Goal: Communication & Community: Answer question/provide support

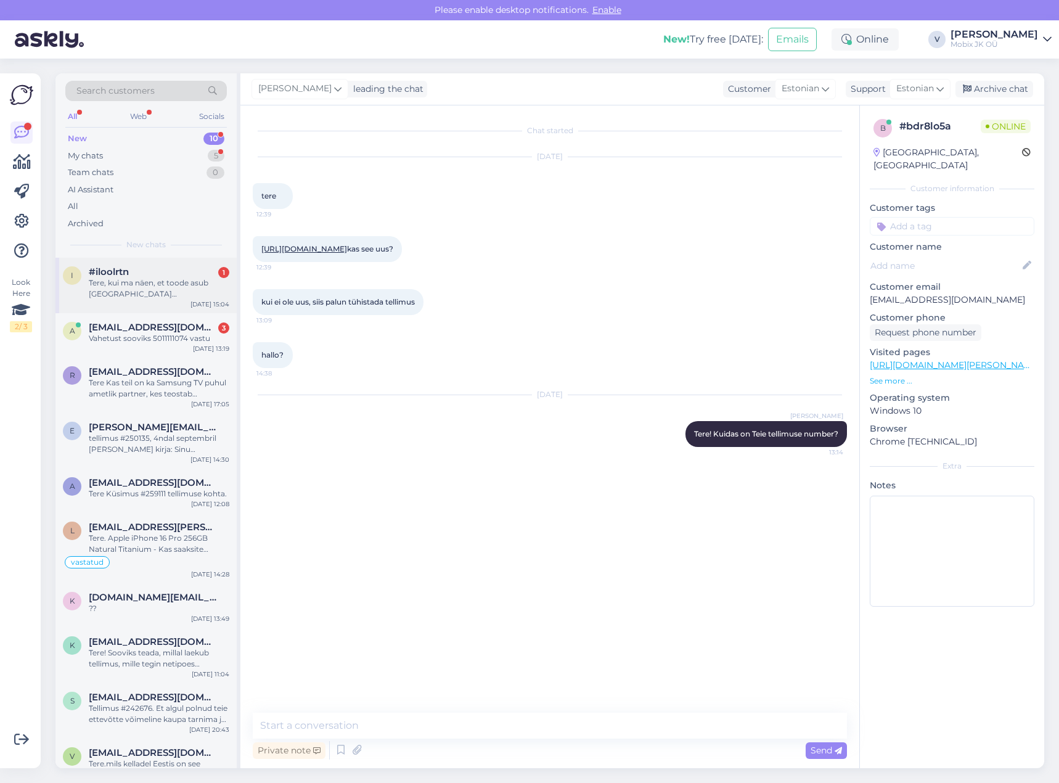
click at [202, 293] on div "Tere, kui ma näen, et toode asub [GEOGRAPHIC_DATA] [GEOGRAPHIC_DATA], kas selle…" at bounding box center [159, 288] width 141 height 22
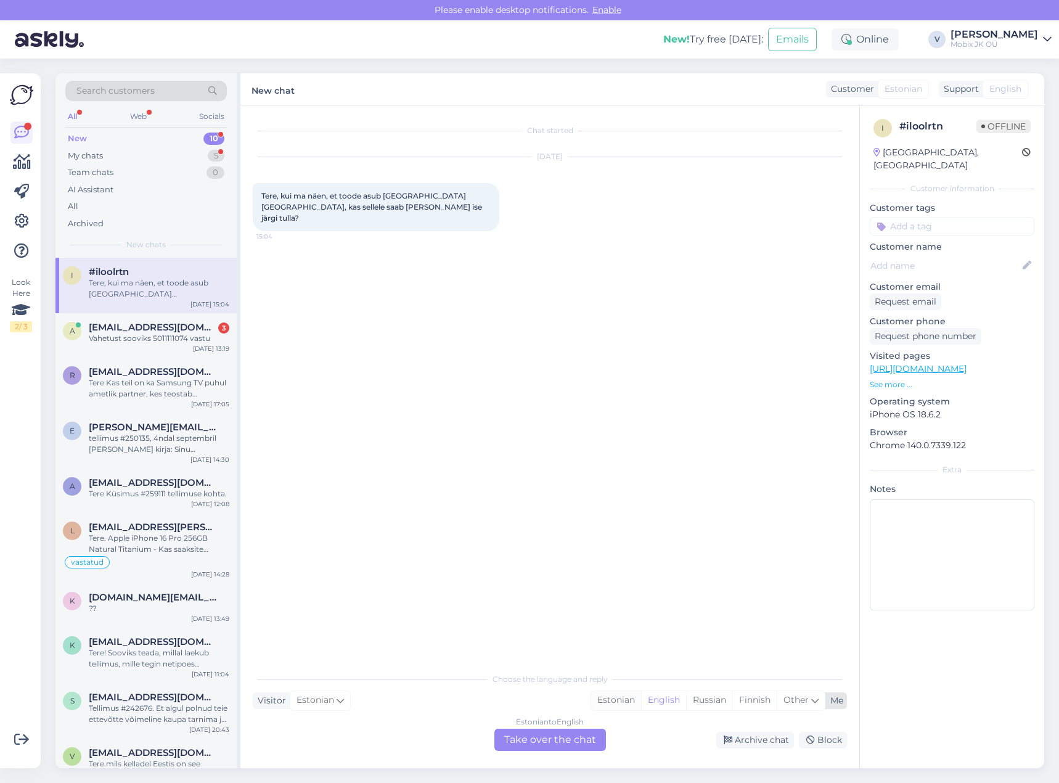
click at [618, 699] on div "Estonian" at bounding box center [616, 700] width 50 height 18
drag, startPoint x: 578, startPoint y: 737, endPoint x: 581, endPoint y: 730, distance: 7.2
click at [578, 736] on div "Estonian to Estonian Take over the chat" at bounding box center [550, 740] width 112 height 22
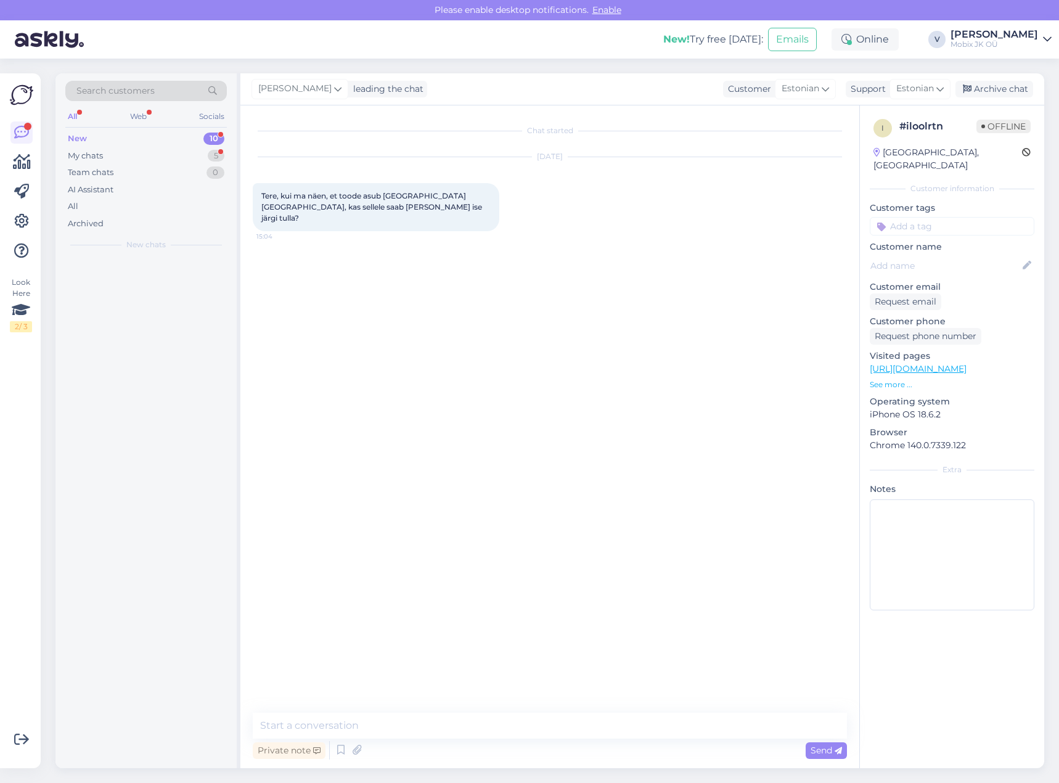
click at [582, 729] on textarea at bounding box center [550, 725] width 594 height 26
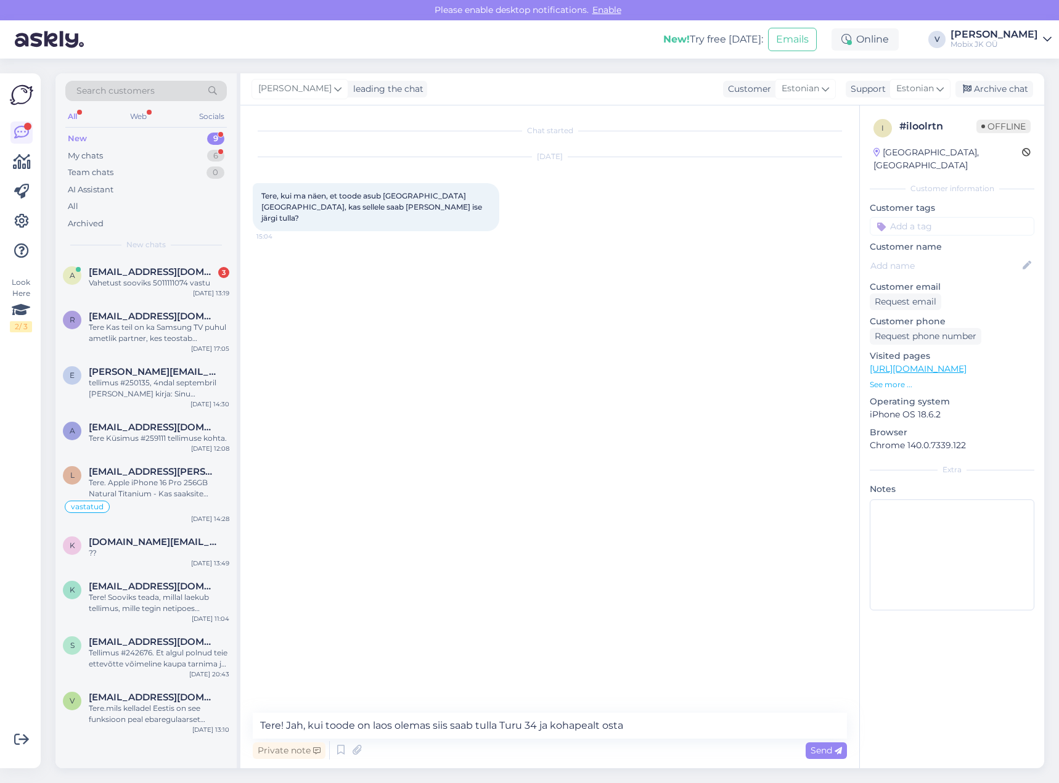
type textarea "Tere! Jah, kui toode on laos olemas siis saab tulla Turu 34 ja kohapealt osta!"
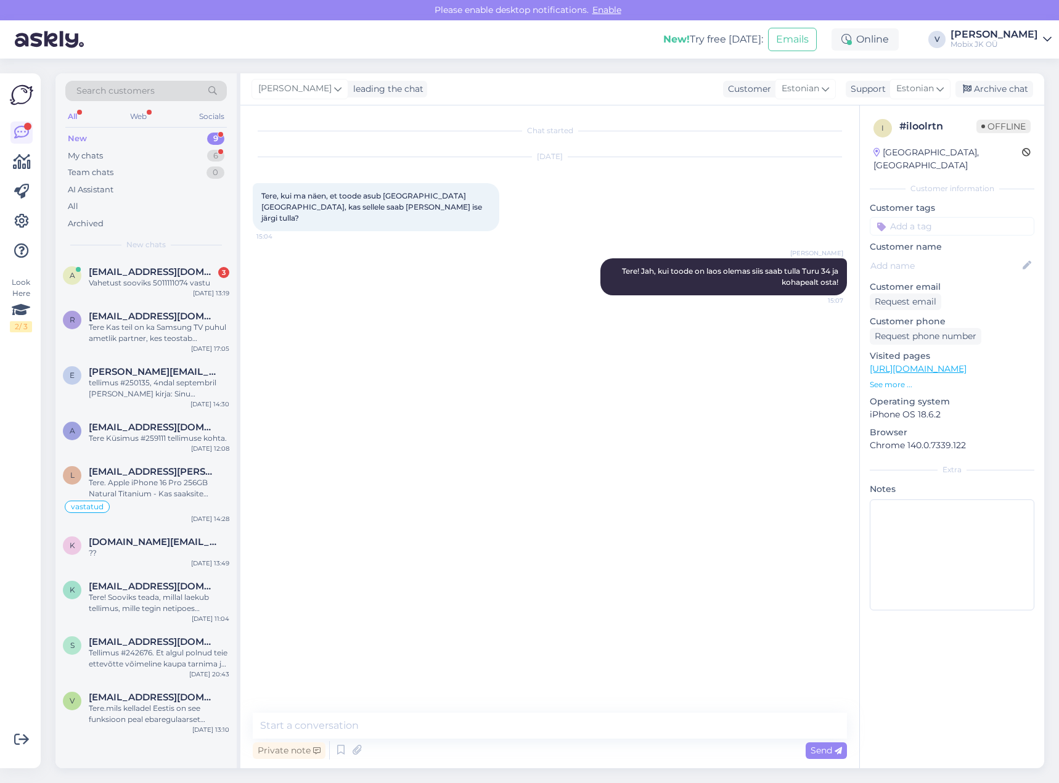
click at [957, 217] on input at bounding box center [952, 226] width 165 height 18
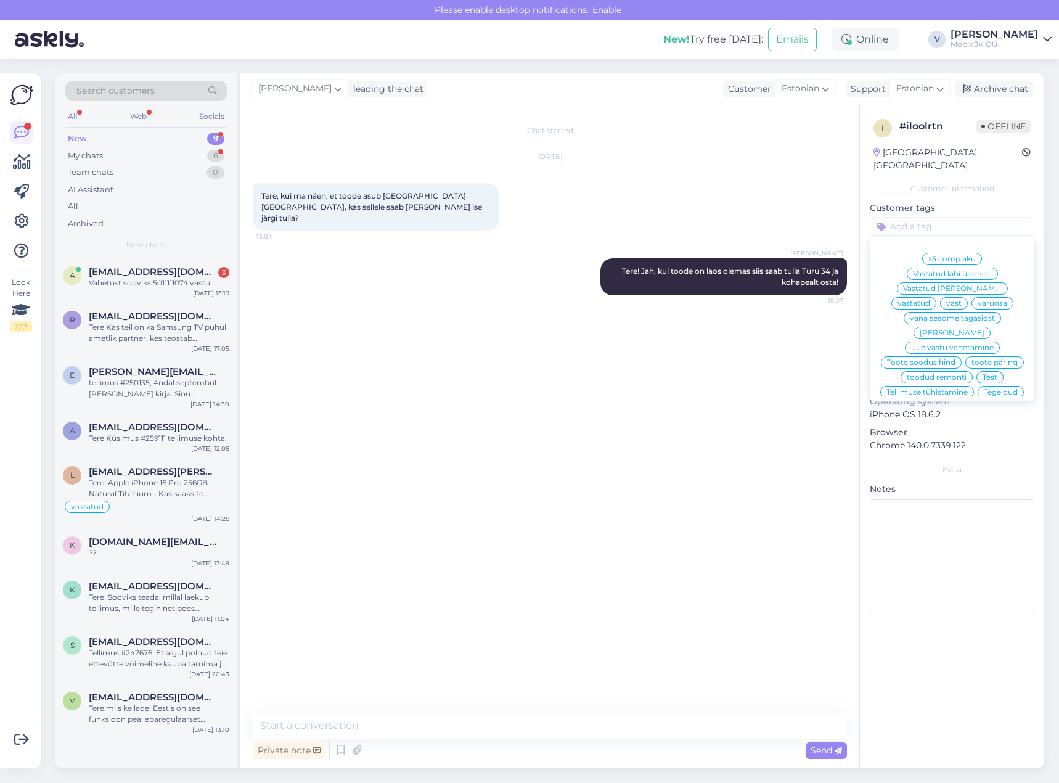
drag, startPoint x: 995, startPoint y: 277, endPoint x: 985, endPoint y: 186, distance: 92.4
click at [930, 300] on span "vastatud" at bounding box center [913, 303] width 33 height 7
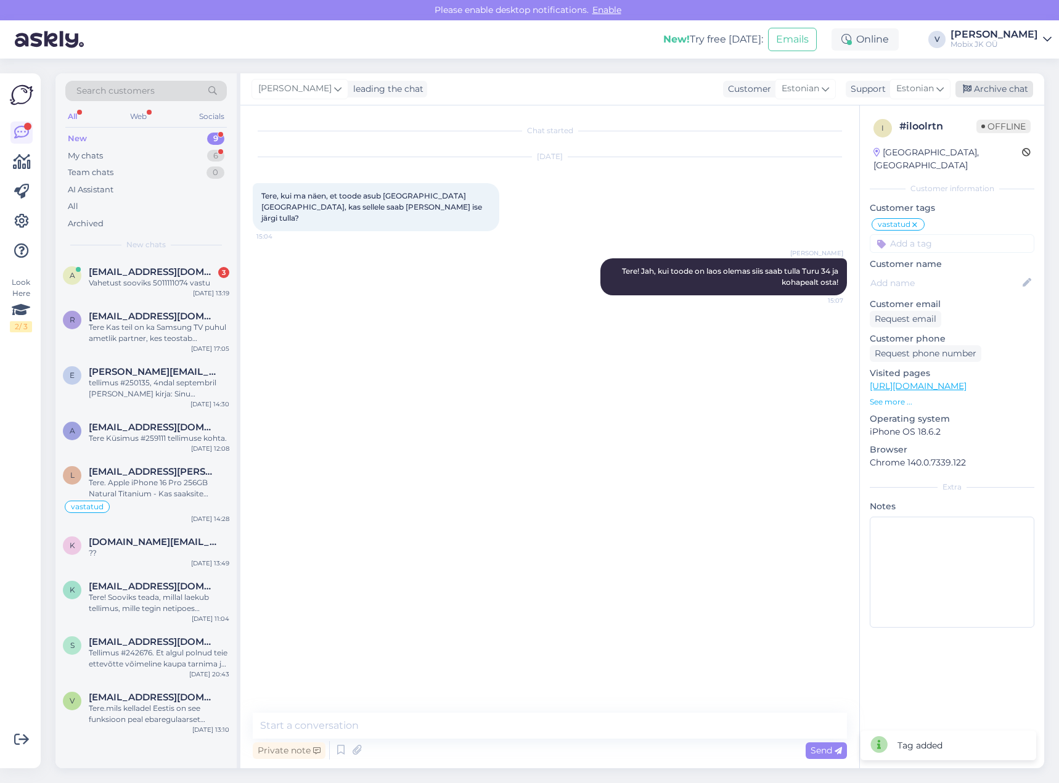
click at [1006, 89] on div "Archive chat" at bounding box center [994, 89] width 78 height 17
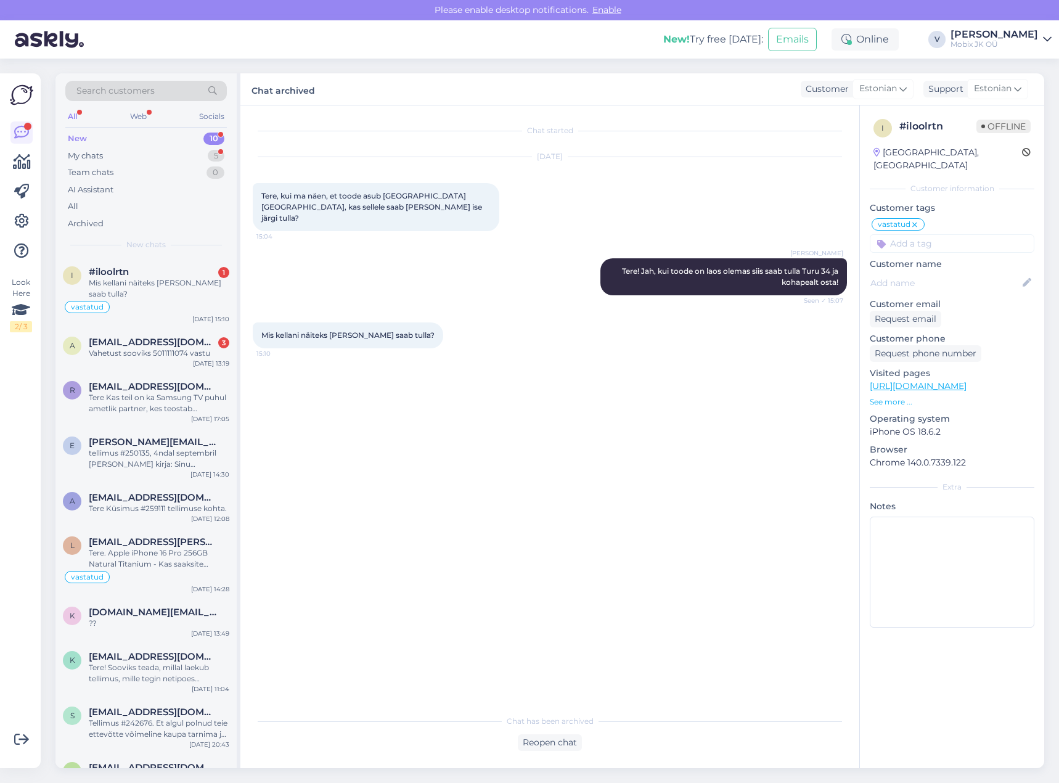
drag, startPoint x: 175, startPoint y: 264, endPoint x: 293, endPoint y: 385, distance: 169.1
click at [176, 266] on div "i #iloolrtn 1 Mis kellani näiteks [PERSON_NAME] saab tulla? vastatud [DATE] 15:…" at bounding box center [145, 293] width 181 height 70
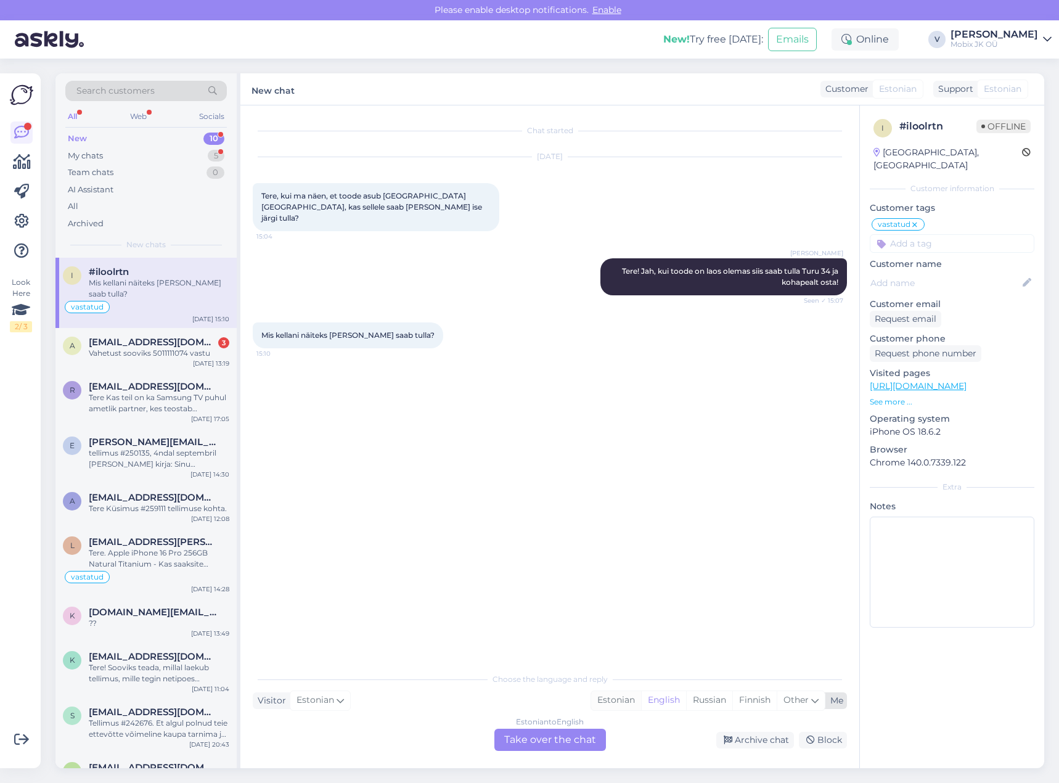
click at [619, 698] on div "Estonian" at bounding box center [616, 700] width 50 height 18
click at [551, 745] on div "Estonian to Estonian Take over the chat" at bounding box center [550, 740] width 112 height 22
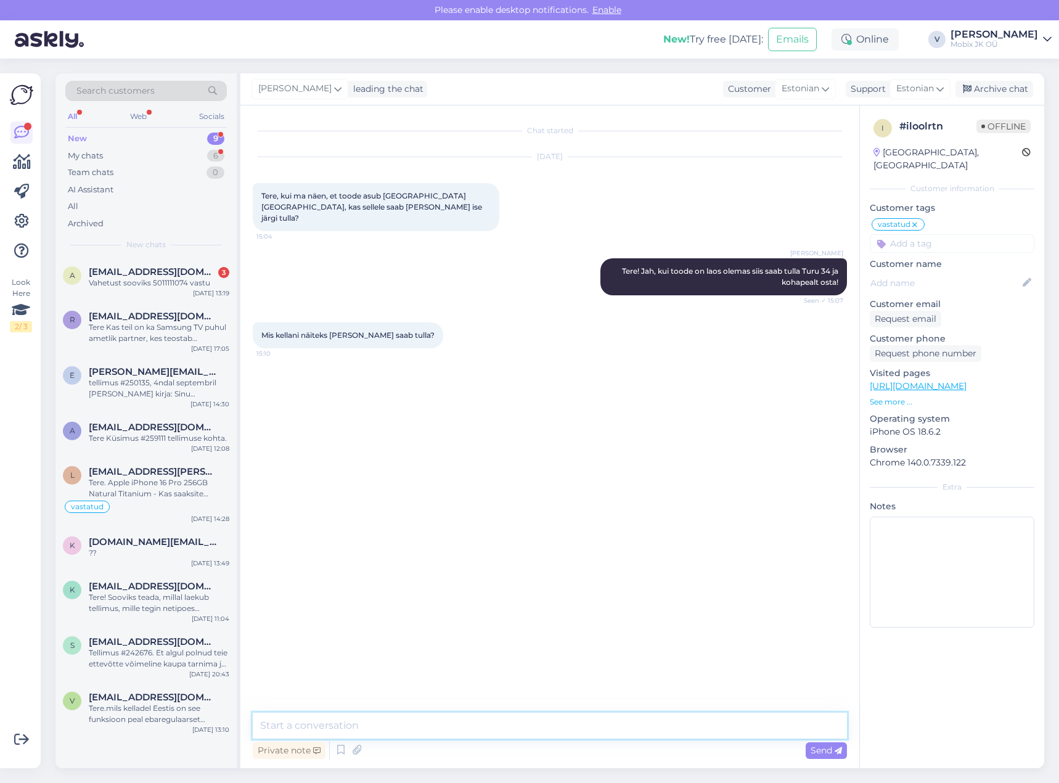
click at [549, 729] on textarea at bounding box center [550, 725] width 594 height 26
type textarea "Kella 17ni oleme avatud!"
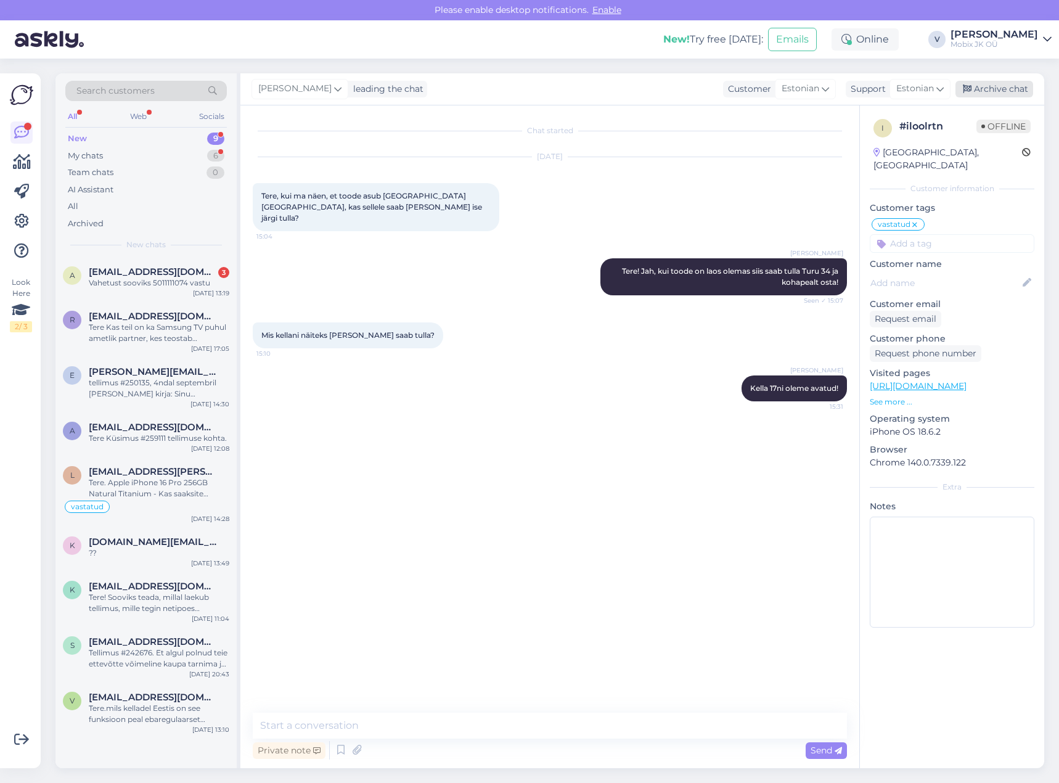
click at [1002, 90] on div "Archive chat" at bounding box center [994, 89] width 78 height 17
